Goal: Task Accomplishment & Management: Manage account settings

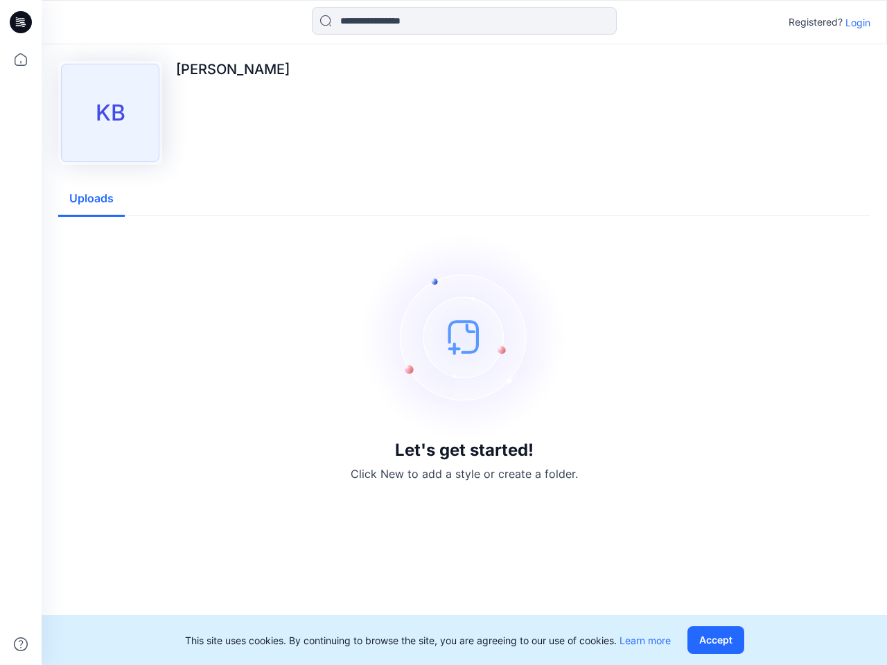
click at [443, 333] on img at bounding box center [464, 337] width 208 height 208
click at [21, 22] on icon at bounding box center [23, 22] width 6 height 1
click at [21, 60] on icon at bounding box center [21, 59] width 30 height 30
click at [21, 644] on icon at bounding box center [21, 644] width 14 height 14
click at [464, 21] on input at bounding box center [464, 21] width 305 height 28
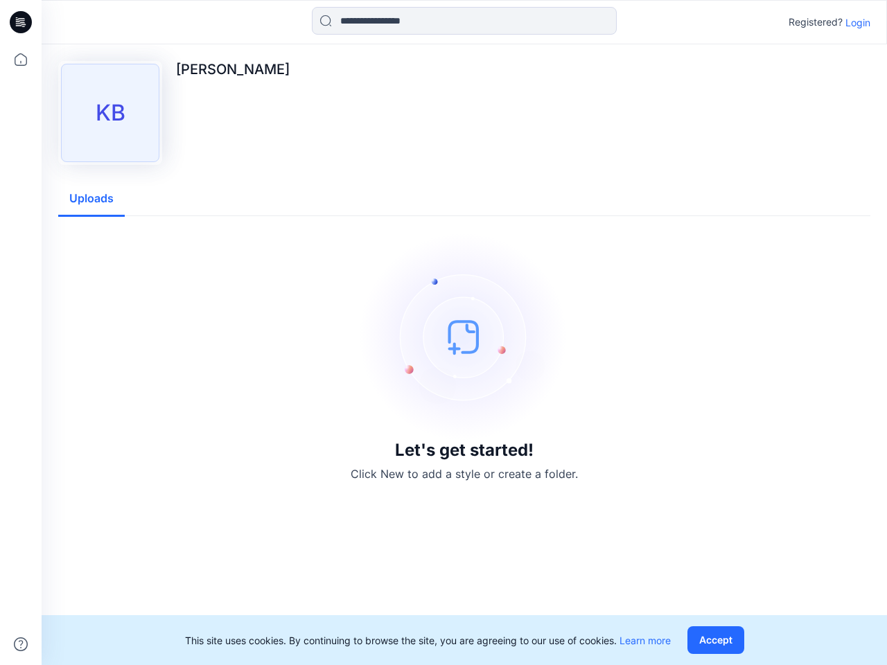
click at [858, 22] on p "Login" at bounding box center [857, 22] width 25 height 15
click at [91, 199] on div "KB [PERSON_NAME] Uploads Let's get started! Click New to add a style or create …" at bounding box center [464, 354] width 845 height 621
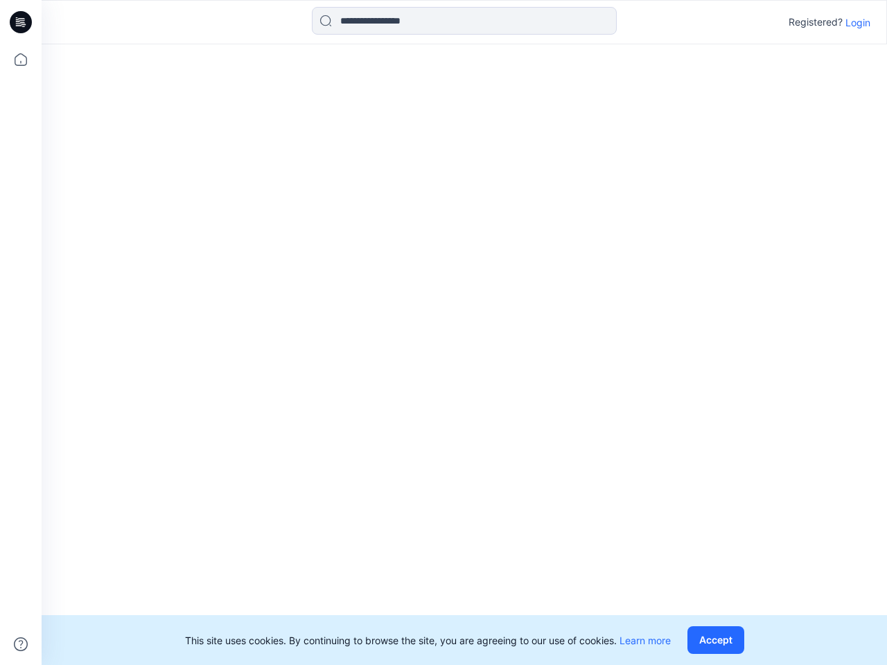
click at [718, 640] on button "Accept" at bounding box center [715, 640] width 57 height 28
